Goal: Transaction & Acquisition: Purchase product/service

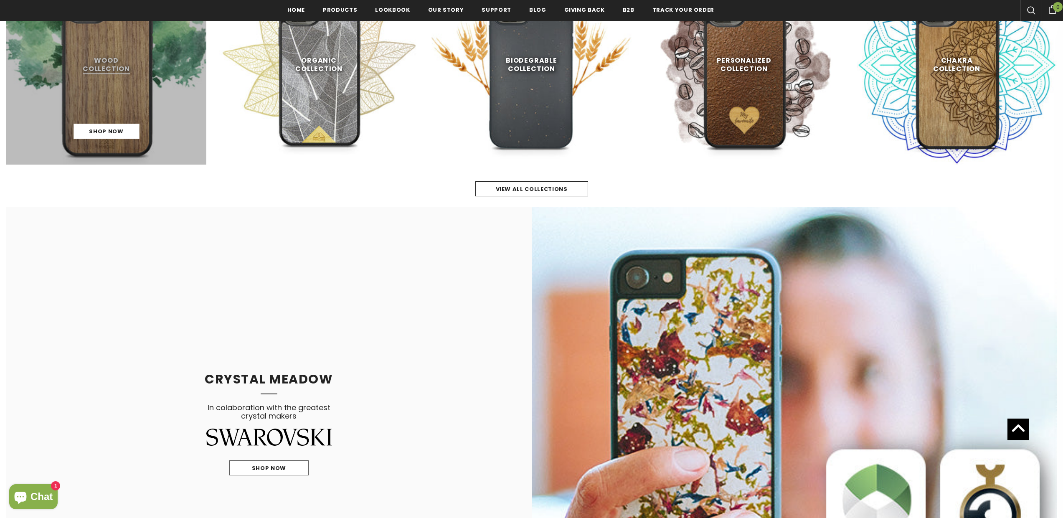
scroll to position [644, 0]
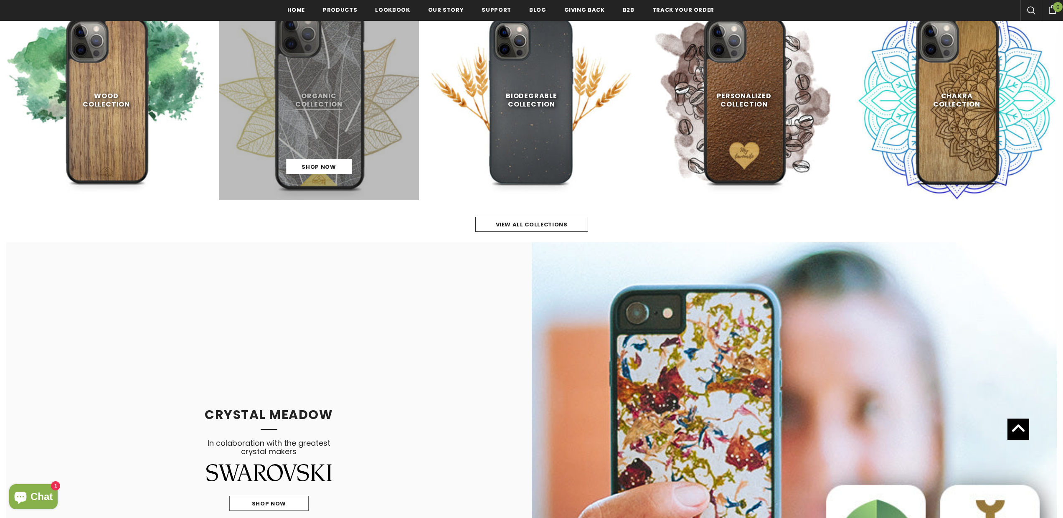
click at [283, 142] on link at bounding box center [319, 100] width 200 height 200
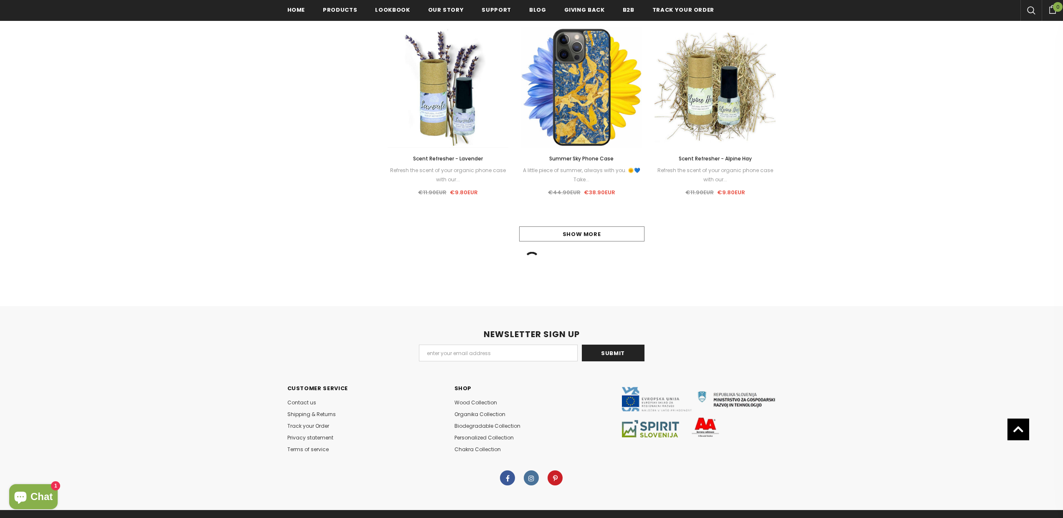
scroll to position [807, 0]
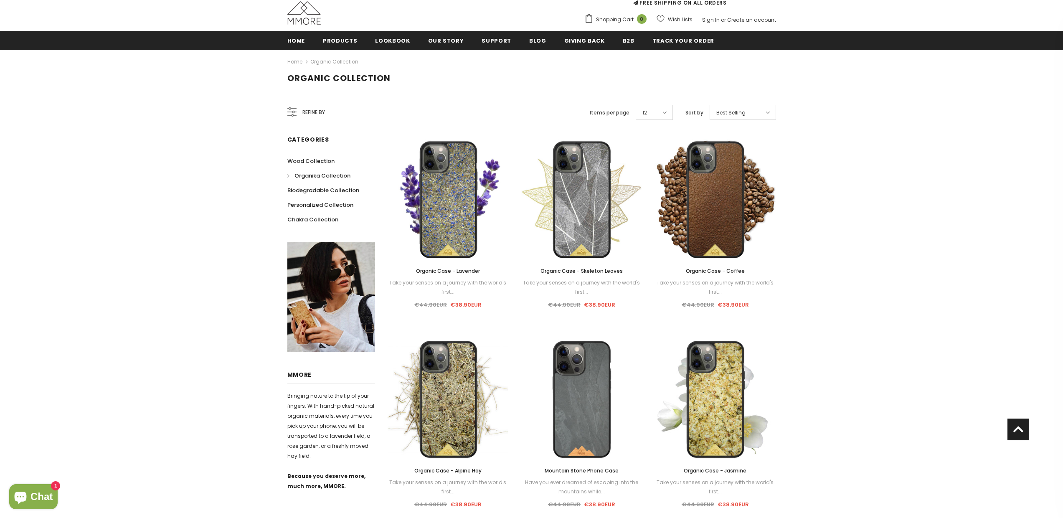
scroll to position [0, 0]
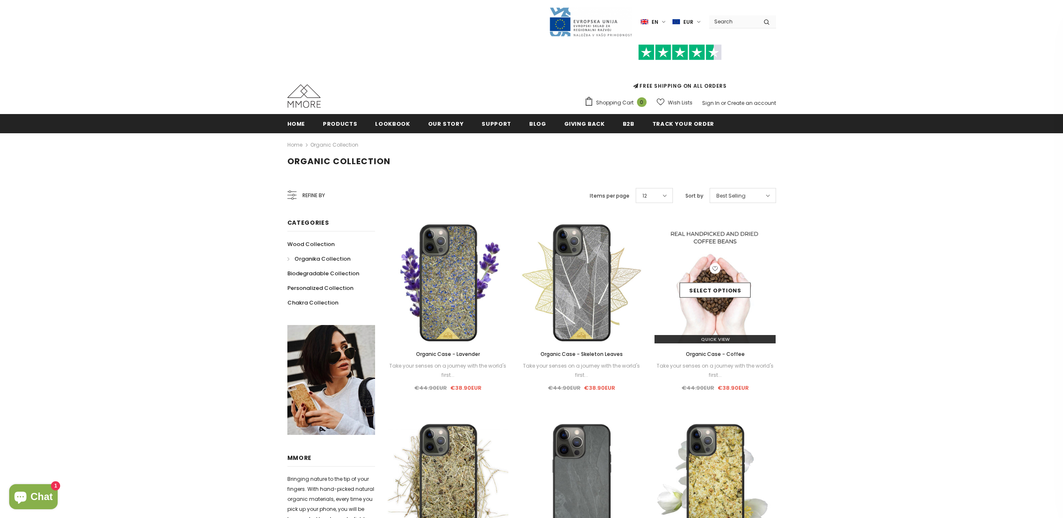
click at [714, 261] on img at bounding box center [714, 282] width 121 height 121
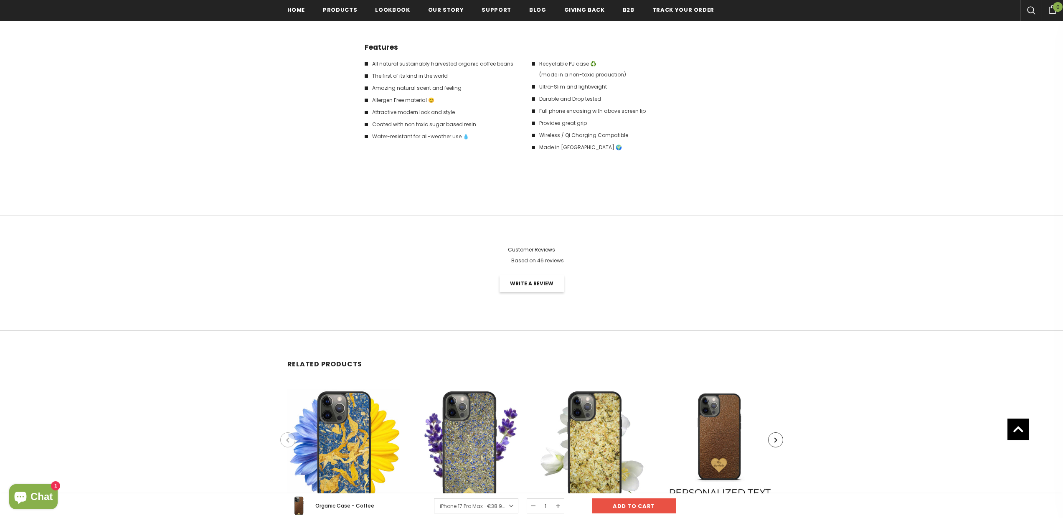
scroll to position [1745, 0]
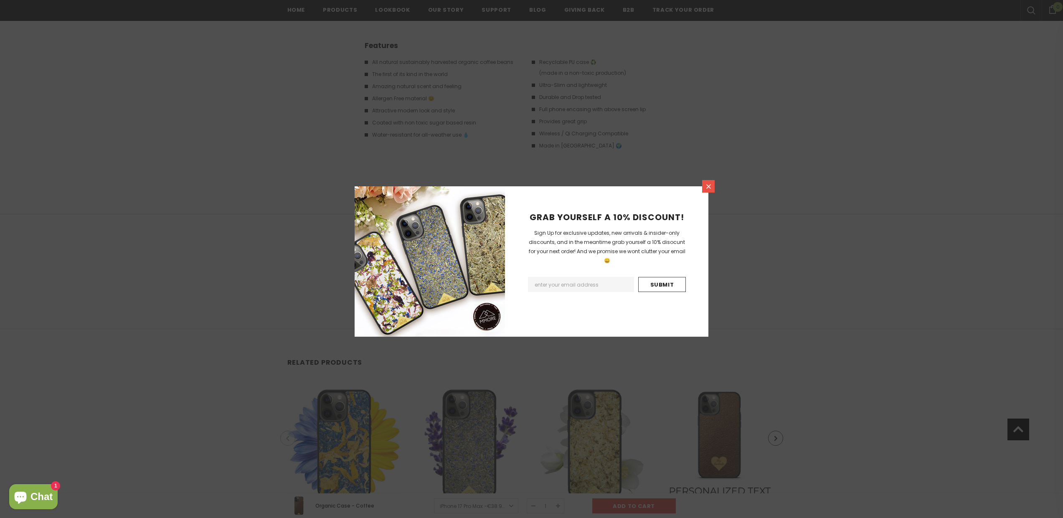
click at [712, 187] on link at bounding box center [708, 186] width 13 height 13
